Goal: Information Seeking & Learning: Learn about a topic

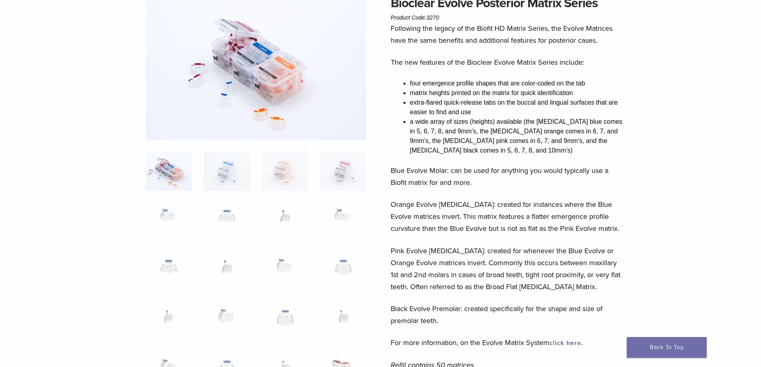
scroll to position [80, 0]
click at [162, 214] on img at bounding box center [169, 221] width 46 height 40
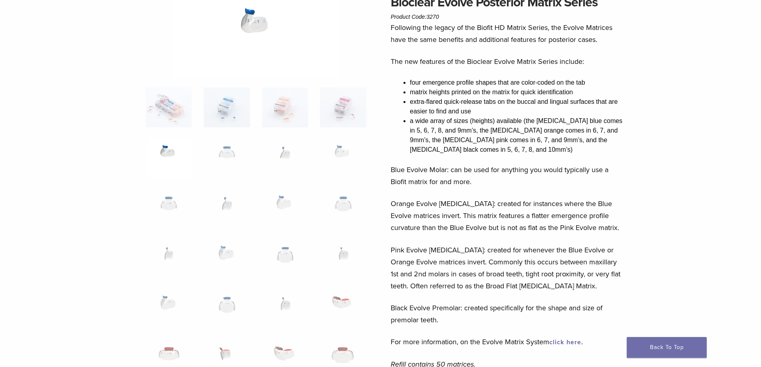
click at [168, 153] on img at bounding box center [169, 158] width 46 height 40
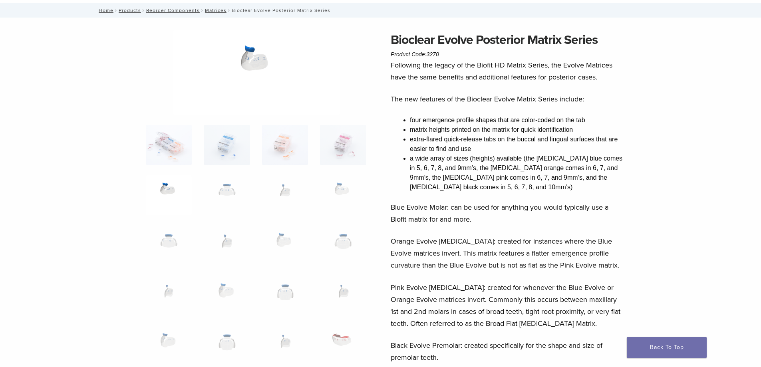
scroll to position [40, 0]
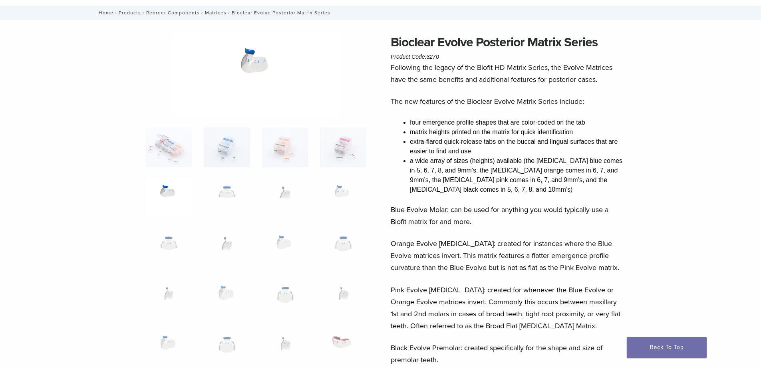
click at [252, 59] on img at bounding box center [256, 75] width 166 height 84
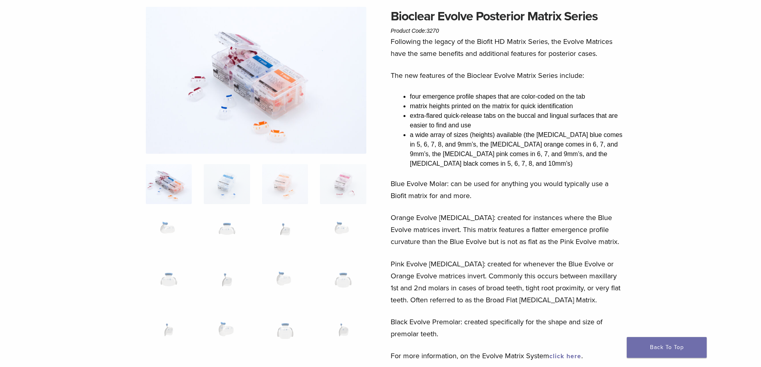
scroll to position [40, 0]
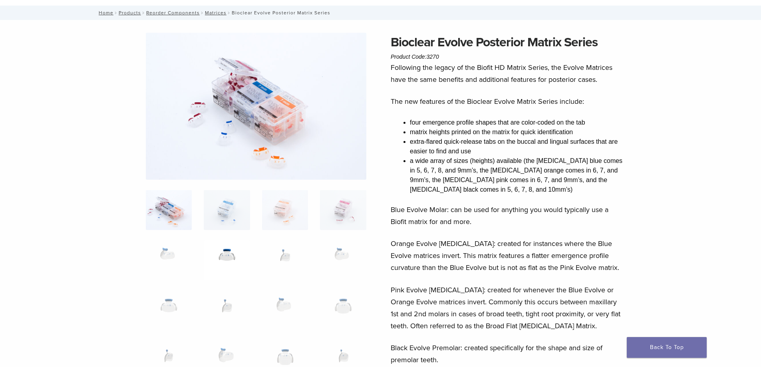
click at [226, 255] on img at bounding box center [227, 261] width 46 height 40
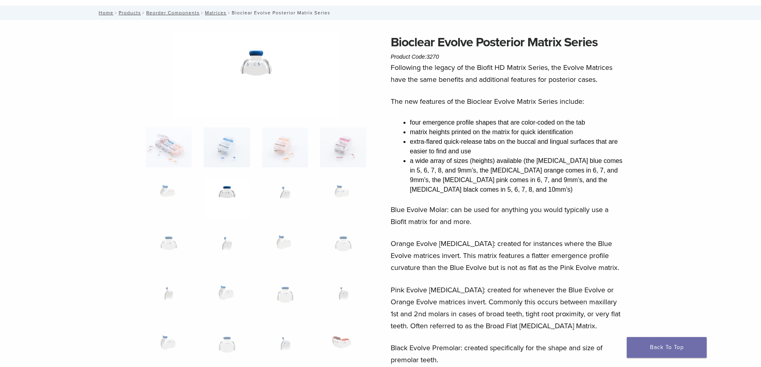
click at [253, 55] on img at bounding box center [256, 75] width 166 height 84
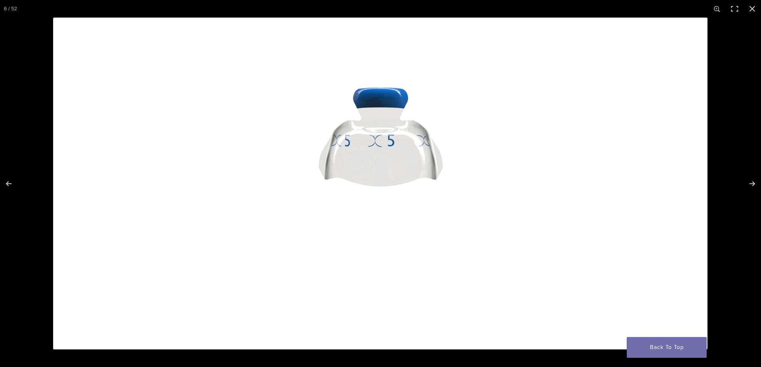
click at [382, 150] on img at bounding box center [380, 184] width 655 height 332
